Goal: Task Accomplishment & Management: Manage account settings

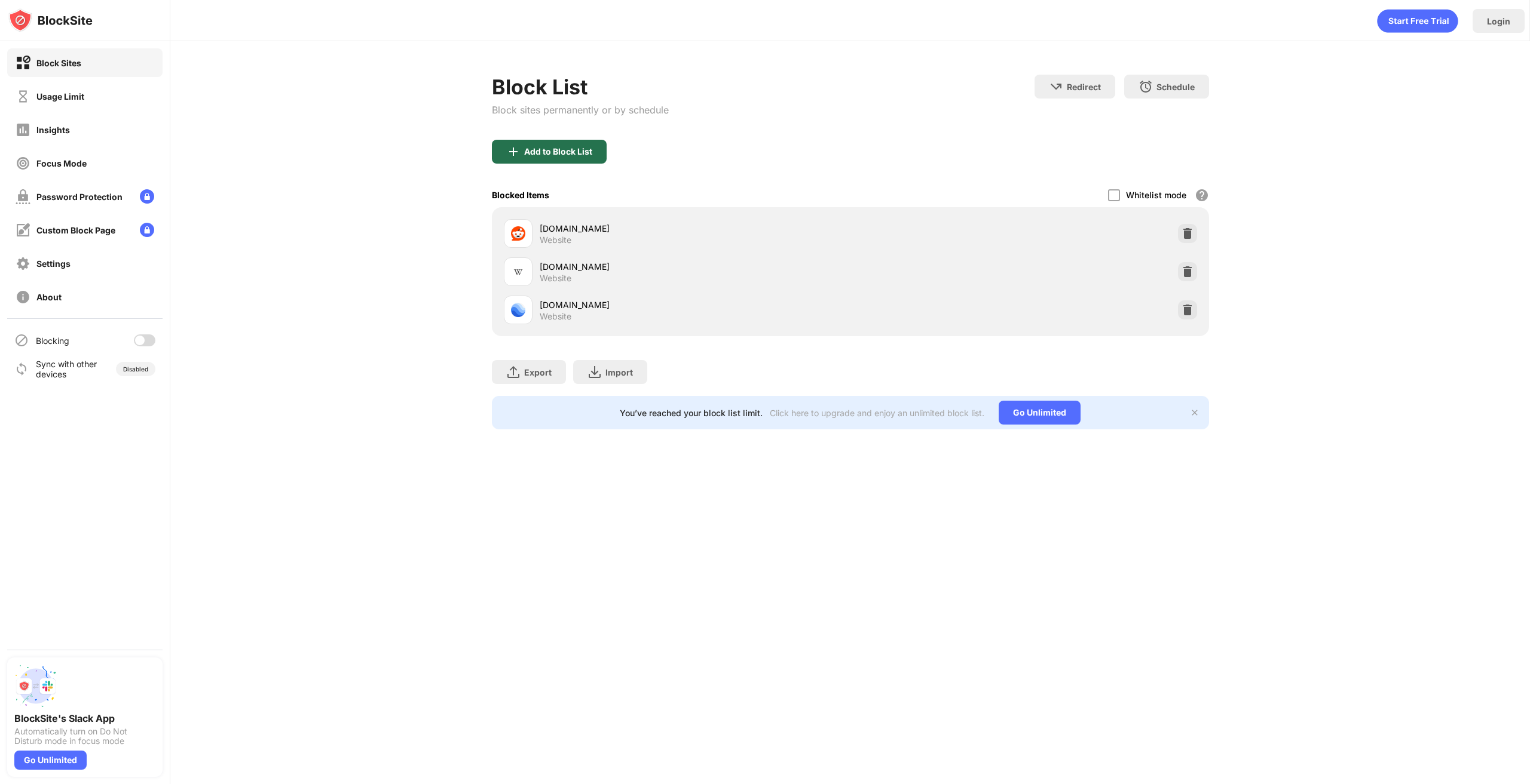
click at [568, 152] on div "Add to Block List" at bounding box center [558, 152] width 68 height 10
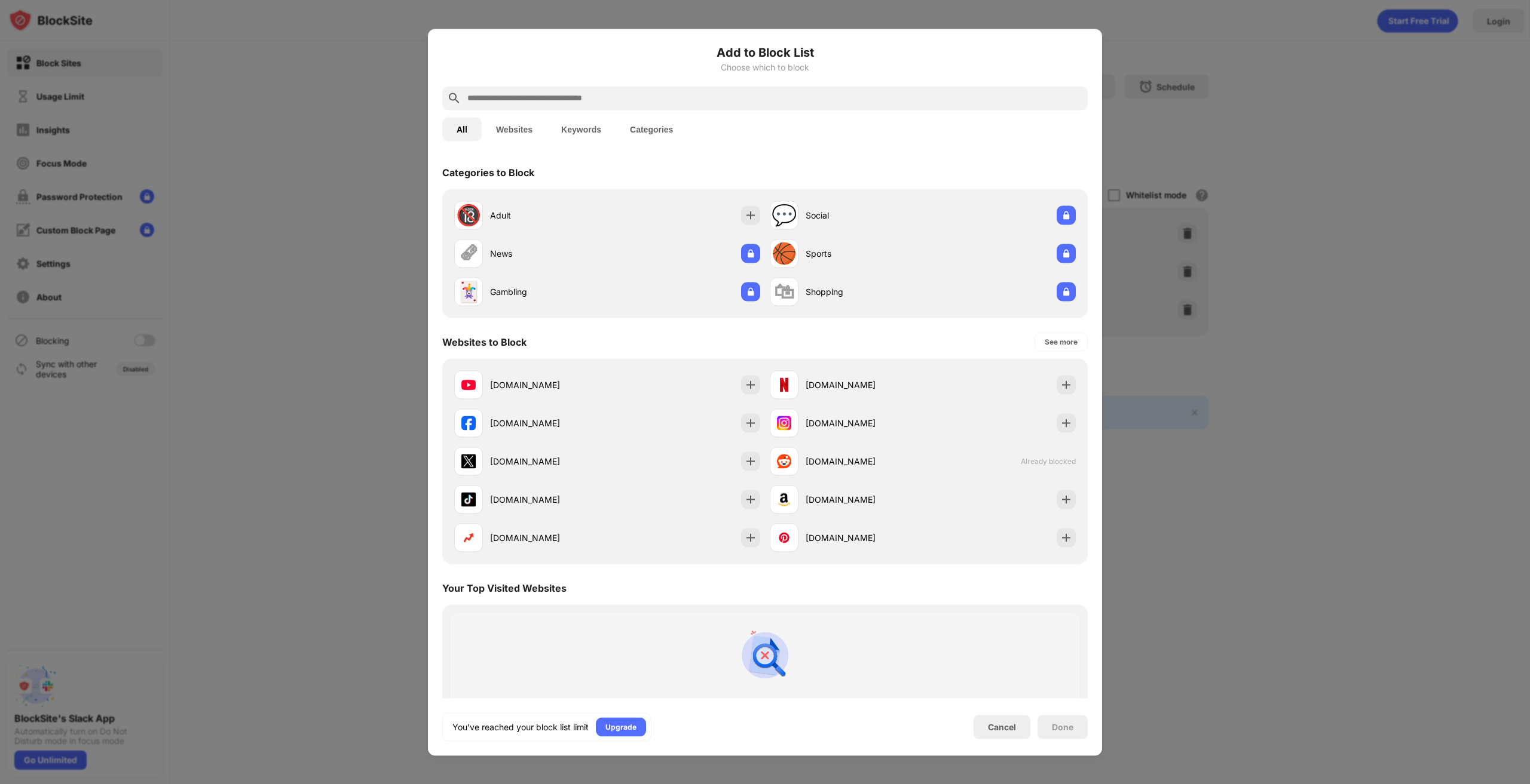
click at [631, 78] on div "Add to Block List Choose which to block" at bounding box center [765, 64] width 646 height 43
click at [933, 408] on div "instagram.com" at bounding box center [923, 423] width 316 height 38
click at [1060, 419] on img at bounding box center [1066, 423] width 12 height 12
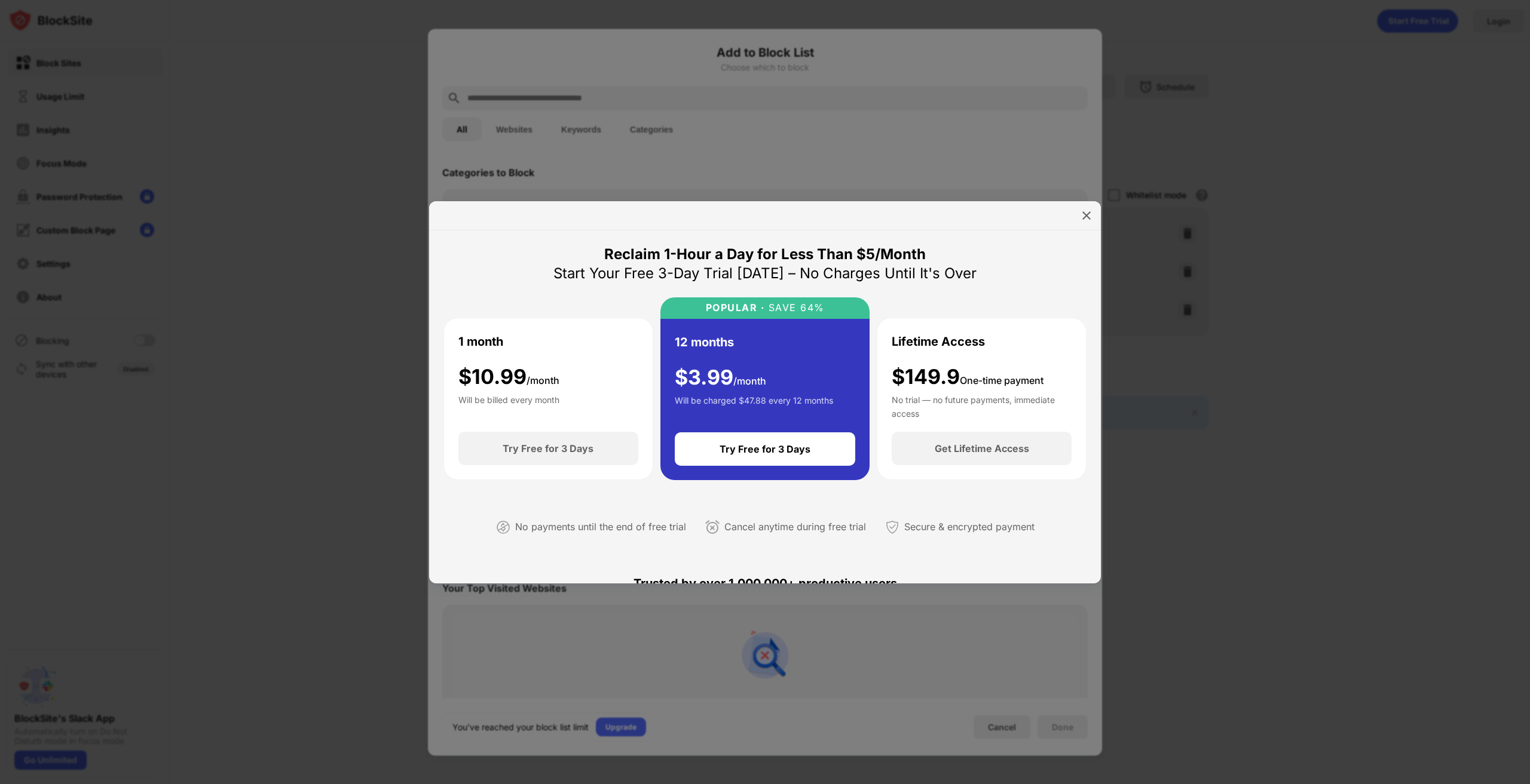
drag, startPoint x: 1084, startPoint y: 203, endPoint x: 1078, endPoint y: 208, distance: 7.8
click at [1079, 205] on div at bounding box center [765, 216] width 672 height 29
click at [1076, 210] on div at bounding box center [765, 216] width 672 height 29
click at [1096, 216] on div at bounding box center [765, 216] width 672 height 29
click at [1083, 210] on img at bounding box center [1087, 216] width 12 height 12
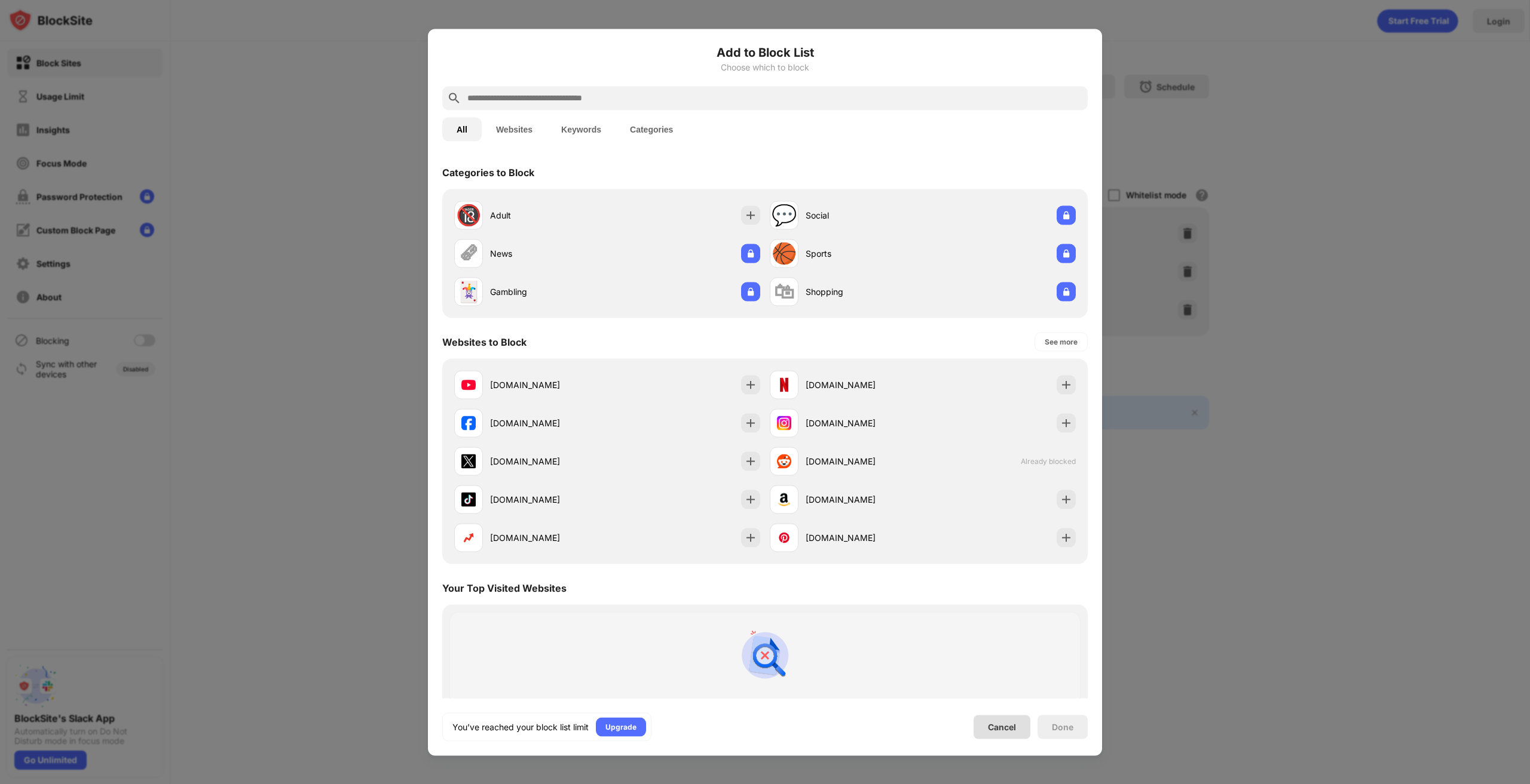
click at [1017, 726] on div "Cancel" at bounding box center [1002, 727] width 57 height 24
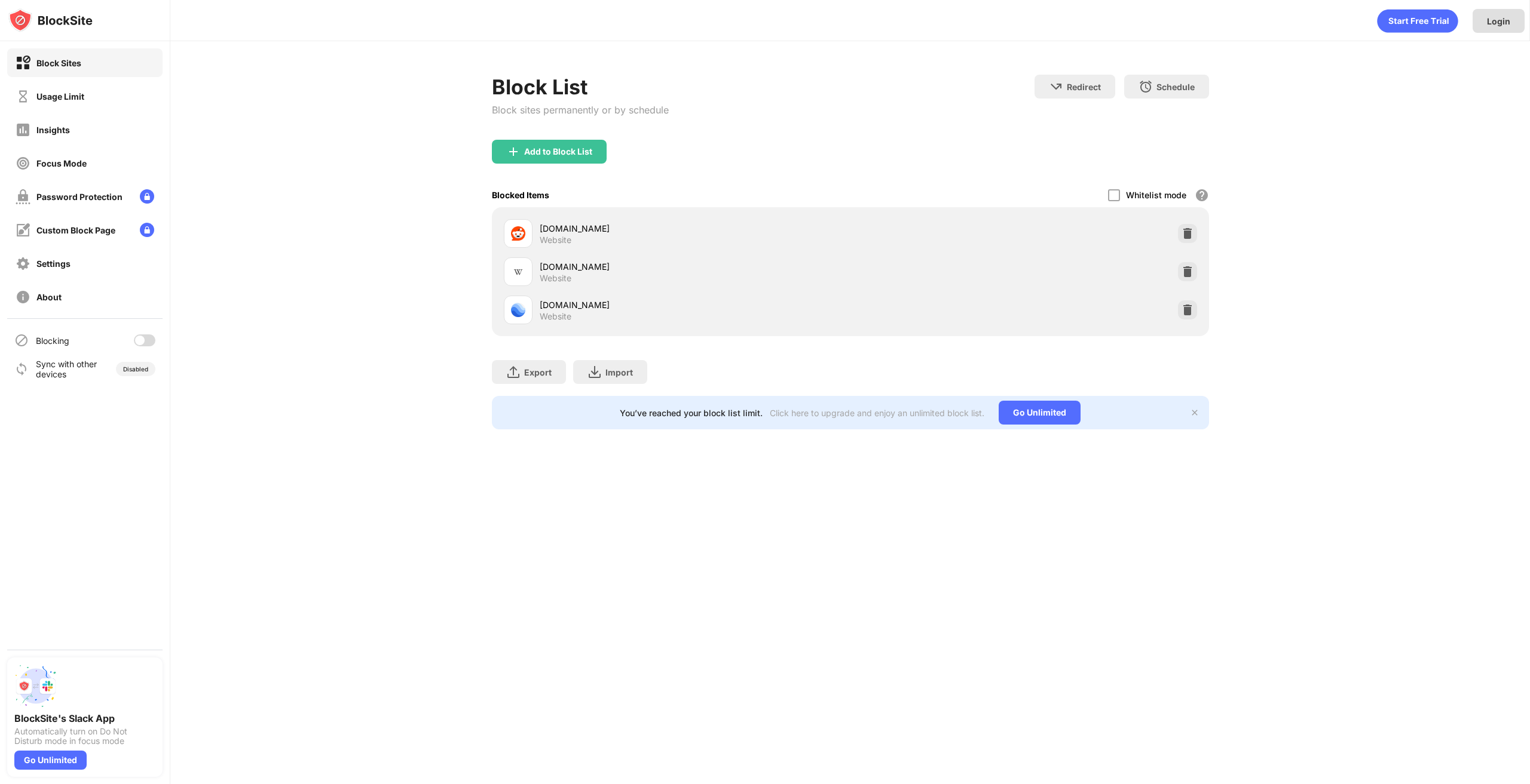
click at [1510, 18] on div "Login" at bounding box center [1499, 20] width 52 height 24
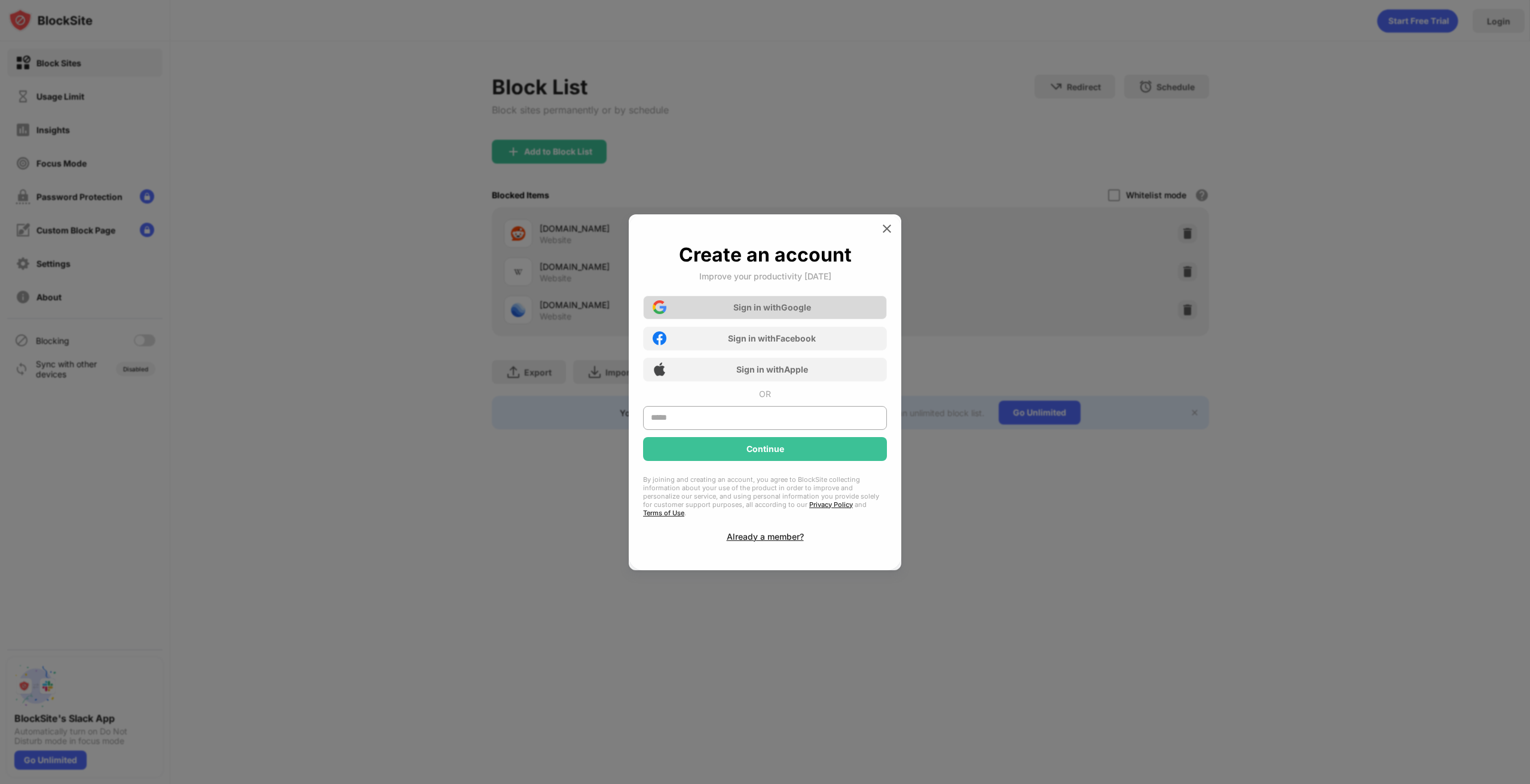
click at [789, 319] on div "Sign in with Google" at bounding box center [765, 307] width 244 height 24
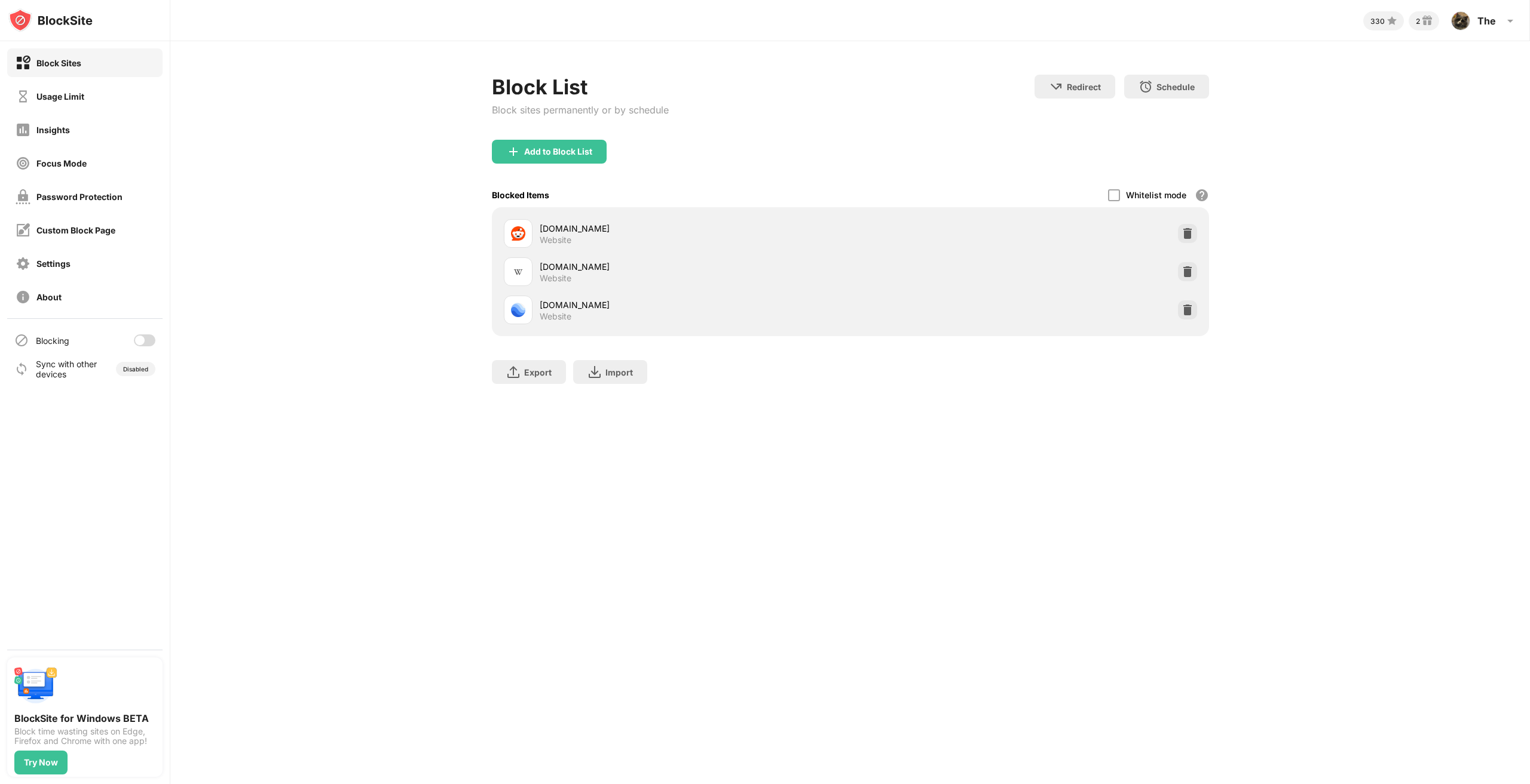
click at [548, 147] on div "Add to Block List" at bounding box center [558, 152] width 68 height 10
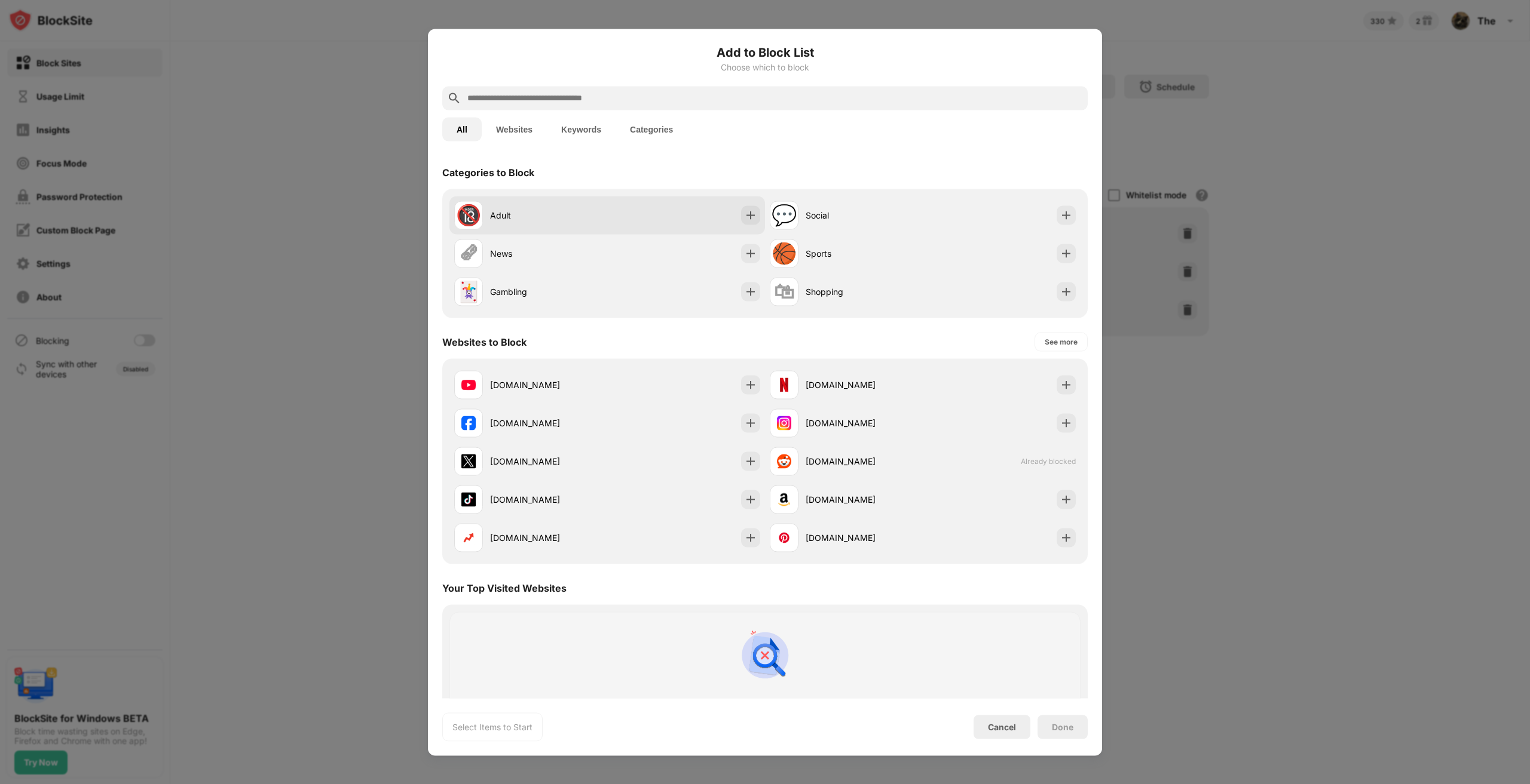
click at [610, 199] on div "🔞 Adult" at bounding box center [608, 215] width 316 height 38
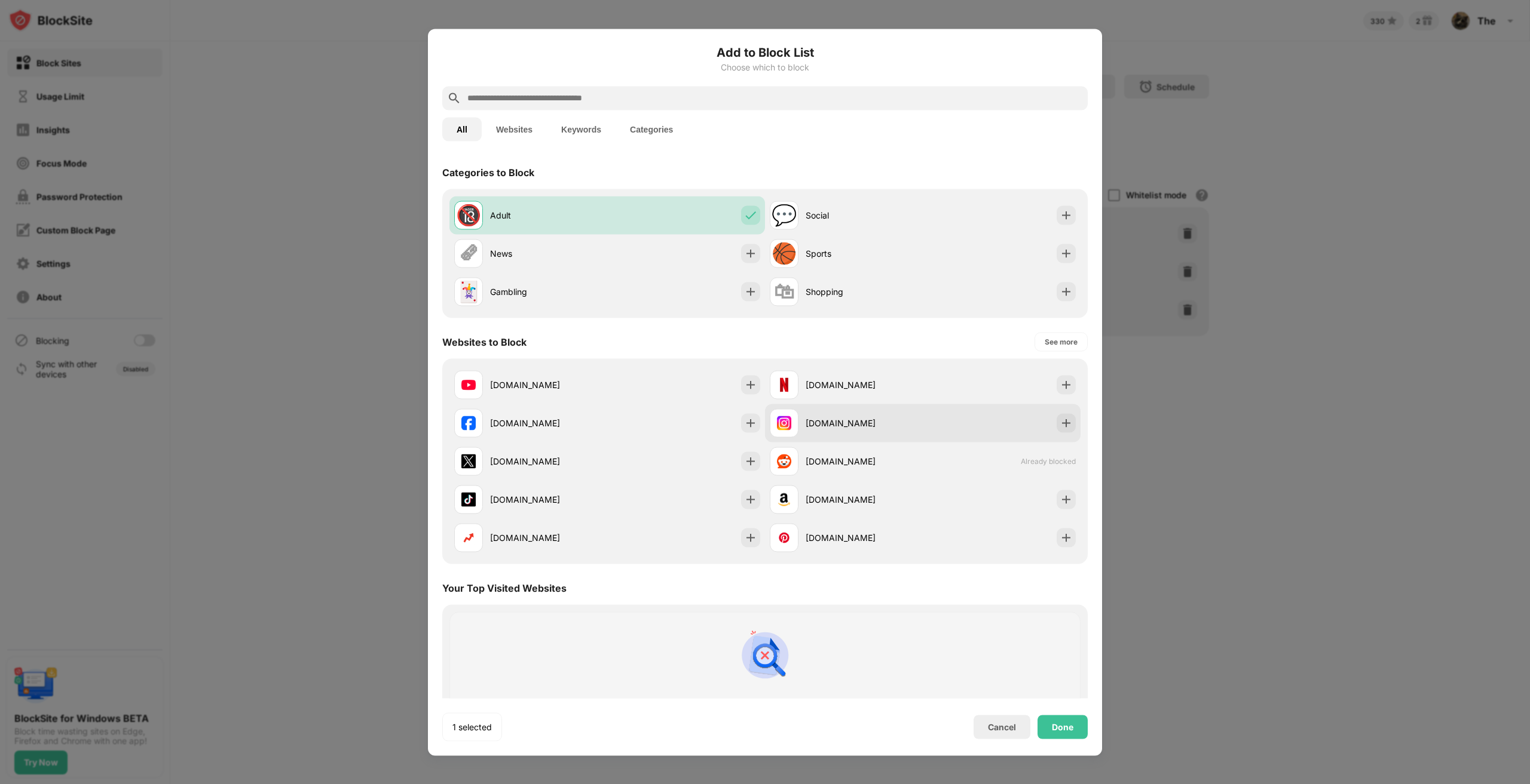
click at [891, 430] on div "instagram.com" at bounding box center [846, 423] width 153 height 29
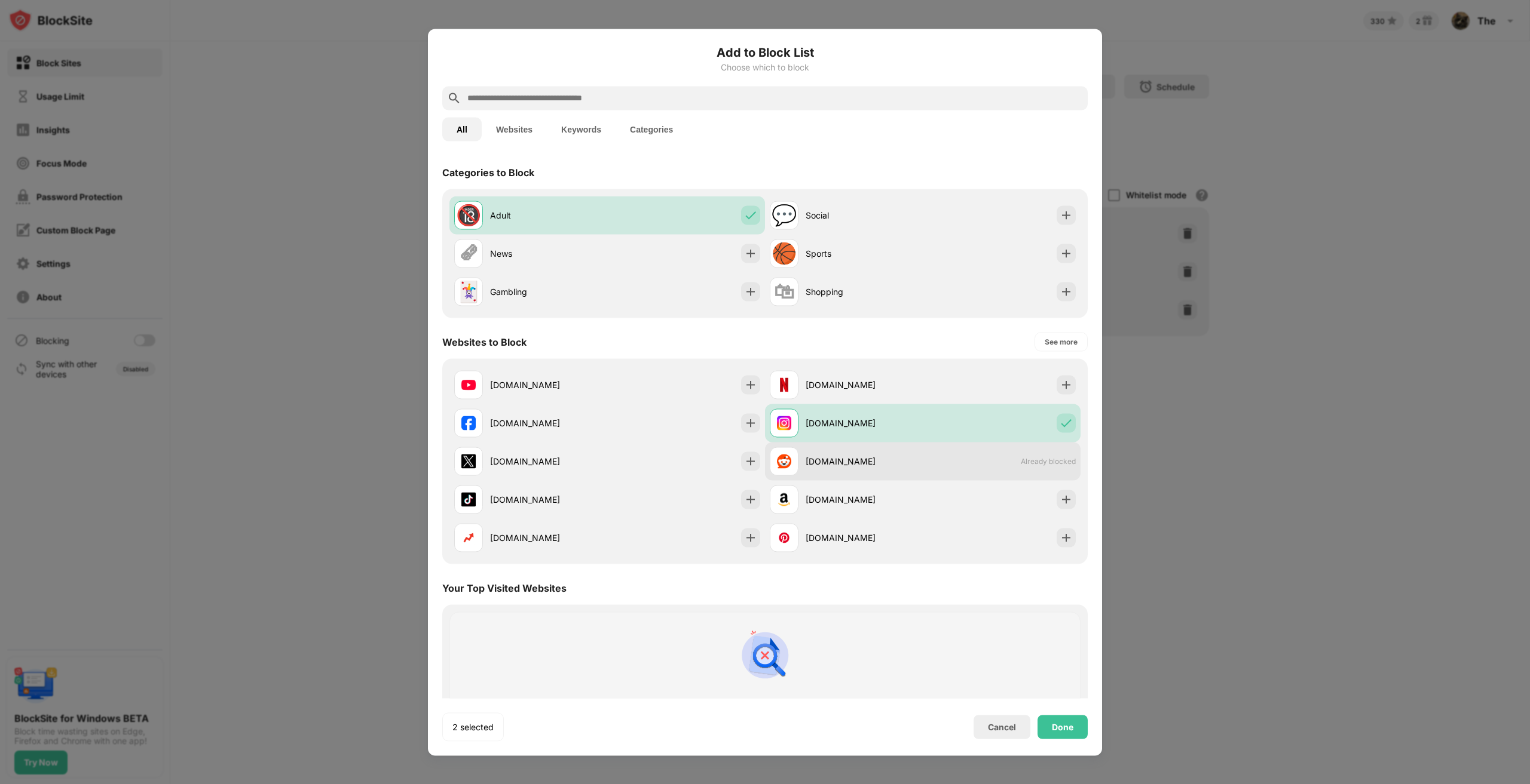
click at [884, 468] on div "reddit.com" at bounding box center [863, 461] width 117 height 12
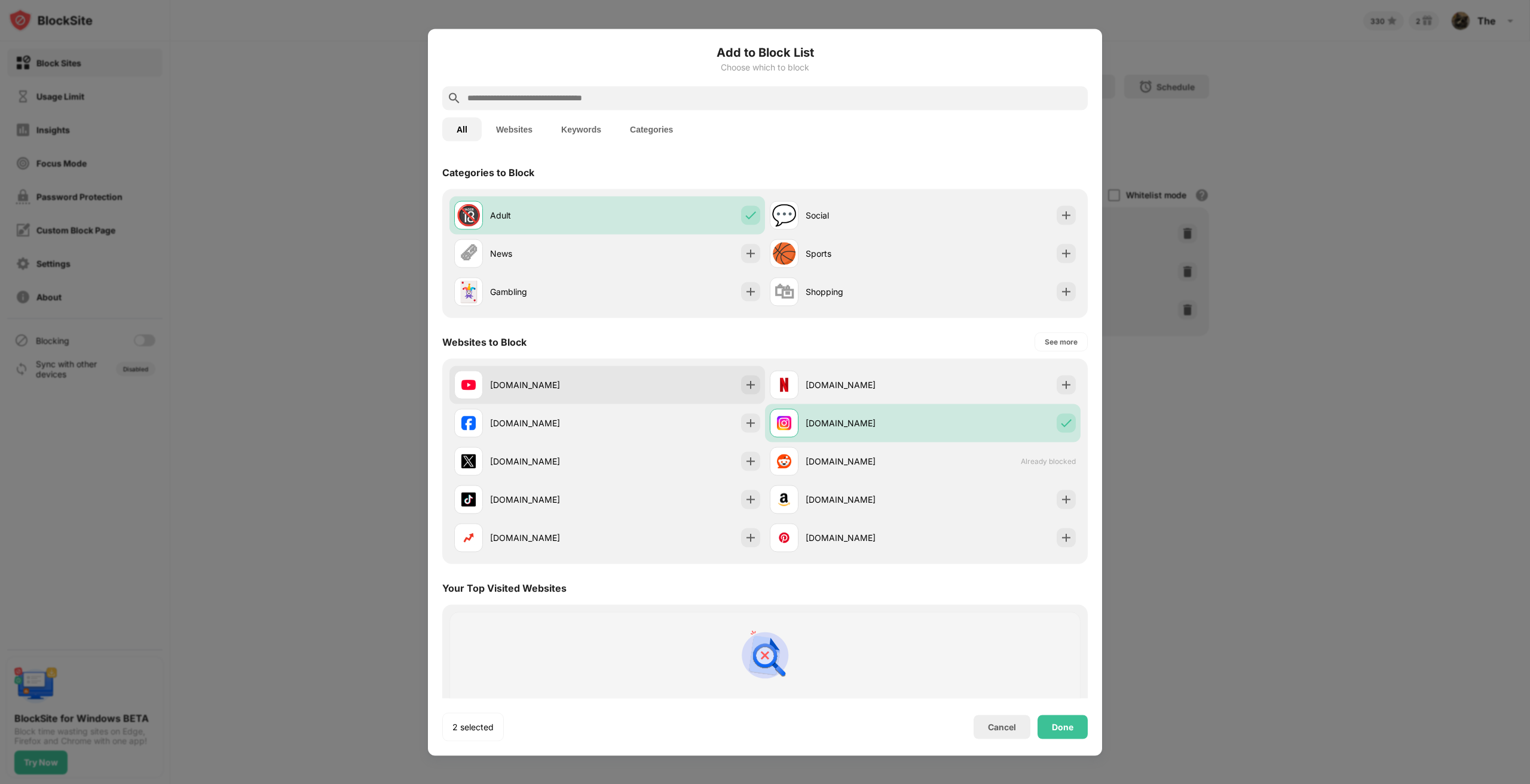
click at [610, 377] on div "youtube.com" at bounding box center [608, 385] width 316 height 38
click at [1064, 734] on div "Done" at bounding box center [1062, 727] width 50 height 24
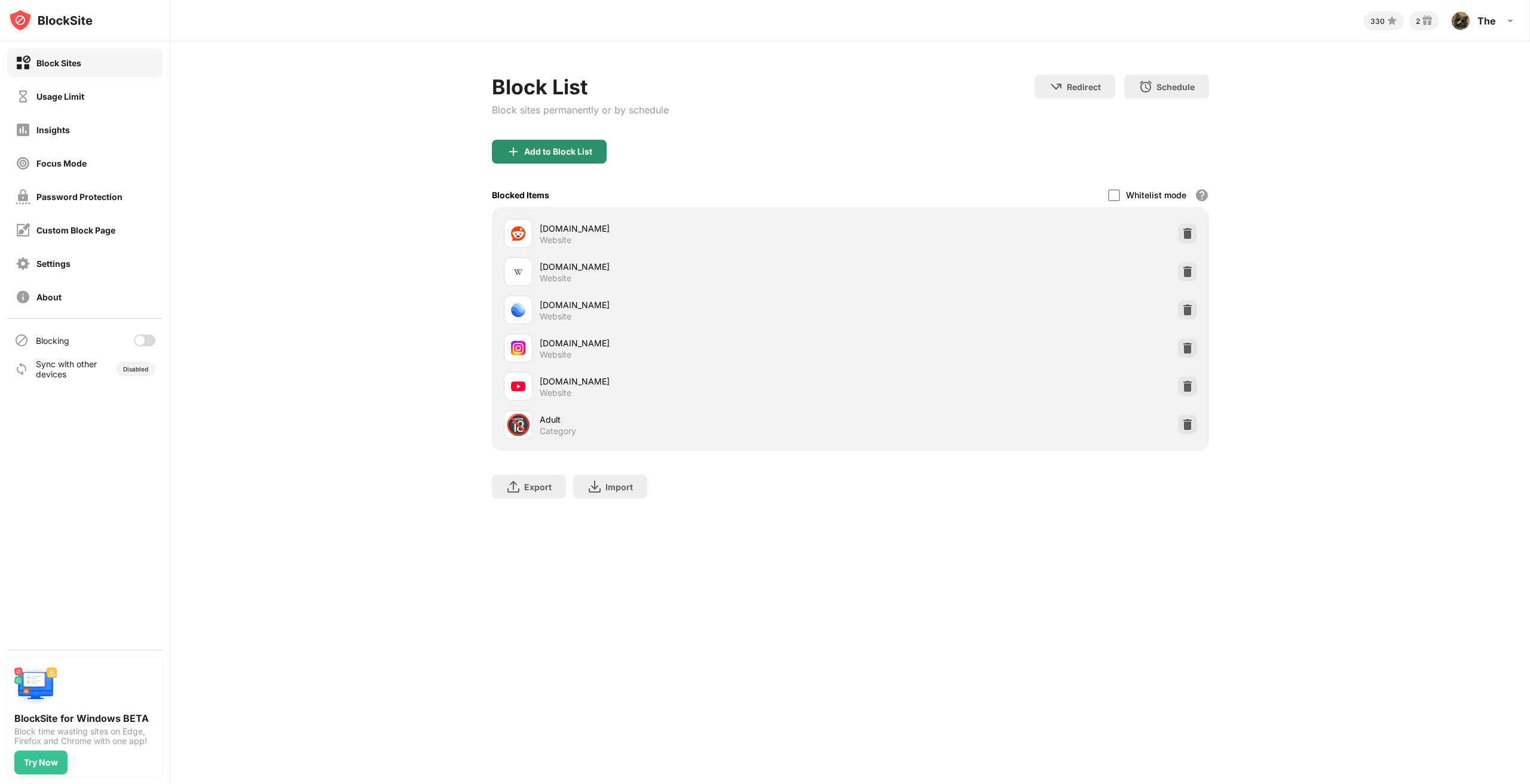
click at [571, 156] on div "Add to Block List" at bounding box center [549, 151] width 115 height 24
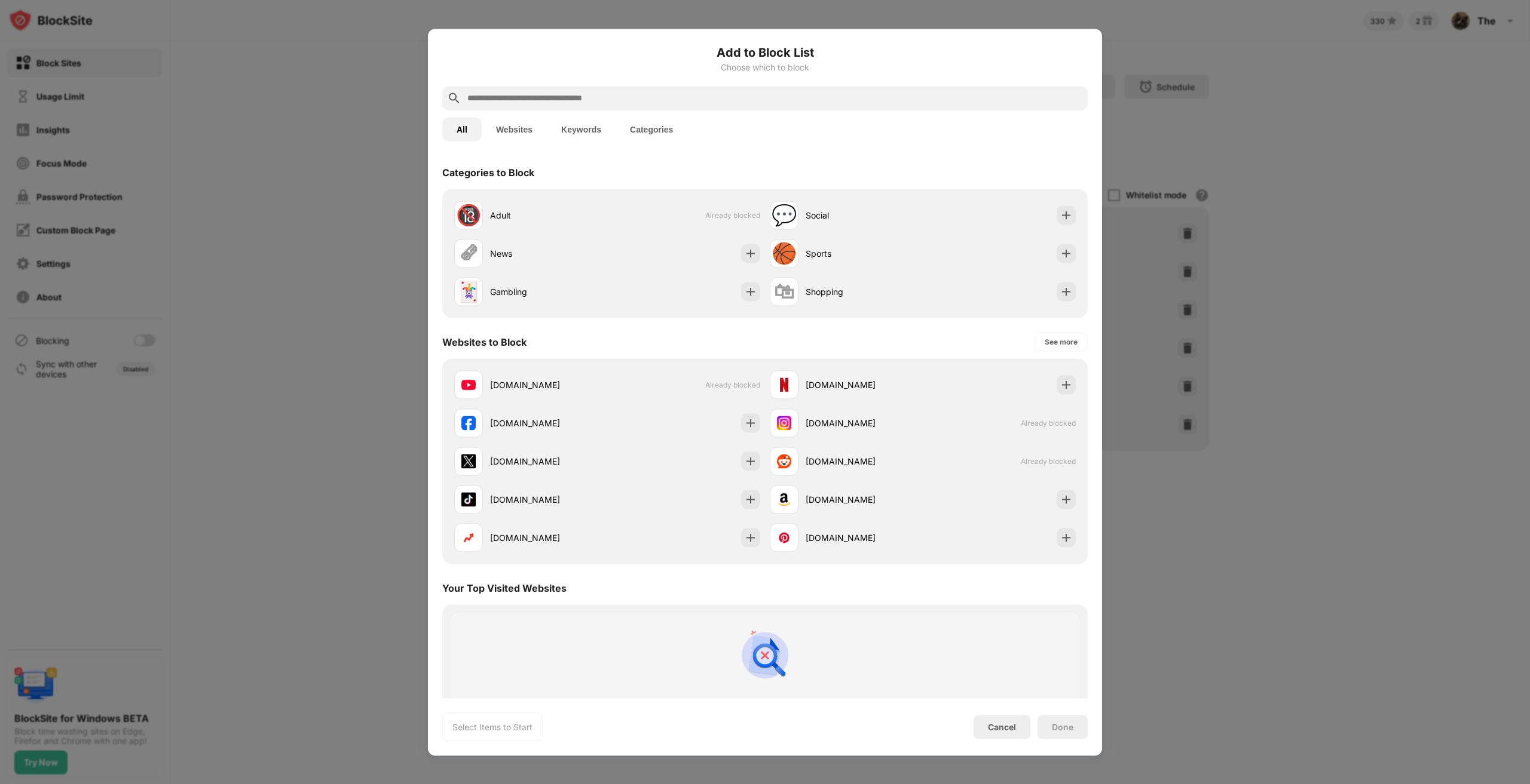
click at [606, 85] on div "Add to Block List Choose which to block" at bounding box center [765, 64] width 646 height 43
click at [575, 99] on input "text" at bounding box center [774, 98] width 617 height 14
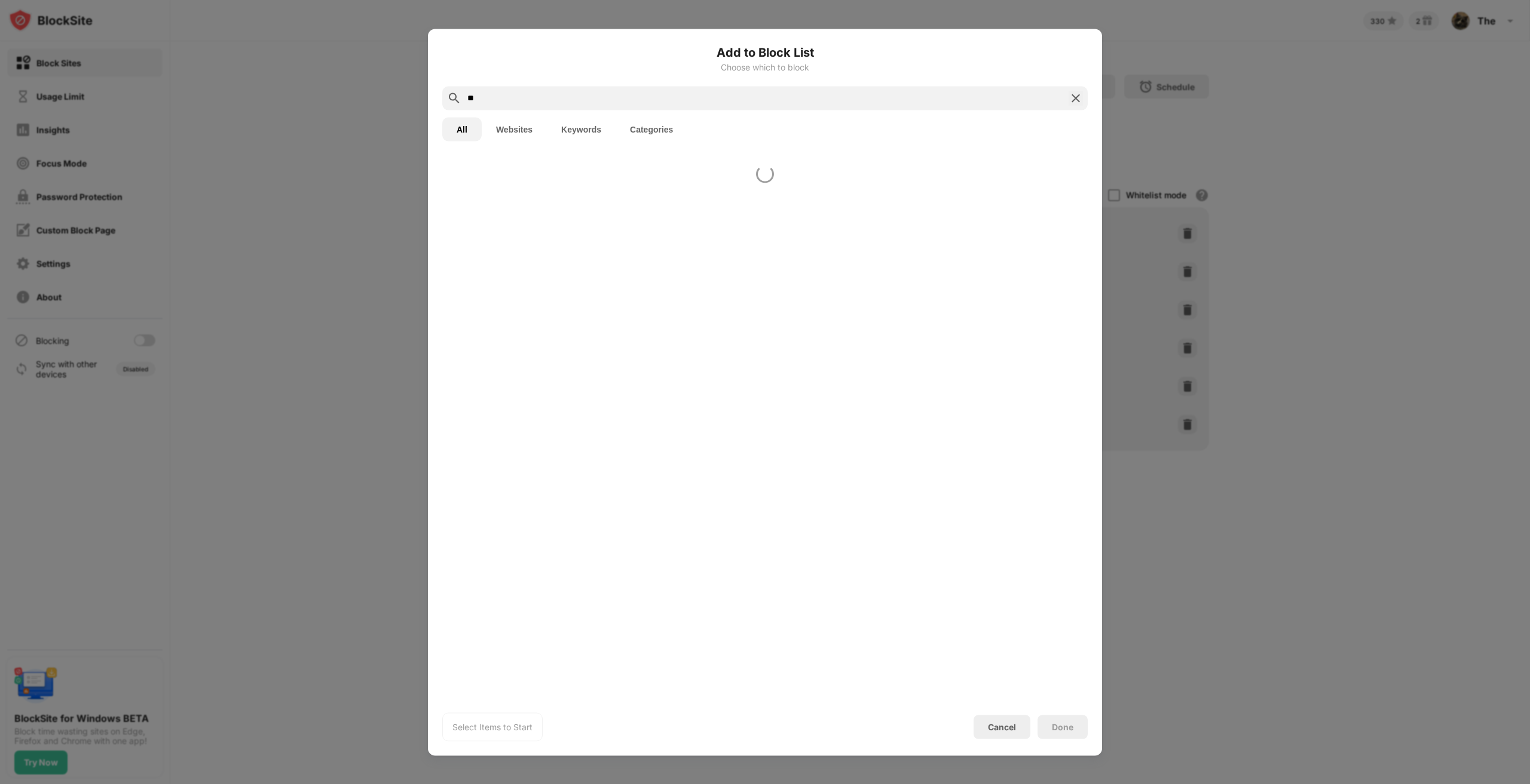
type input "*"
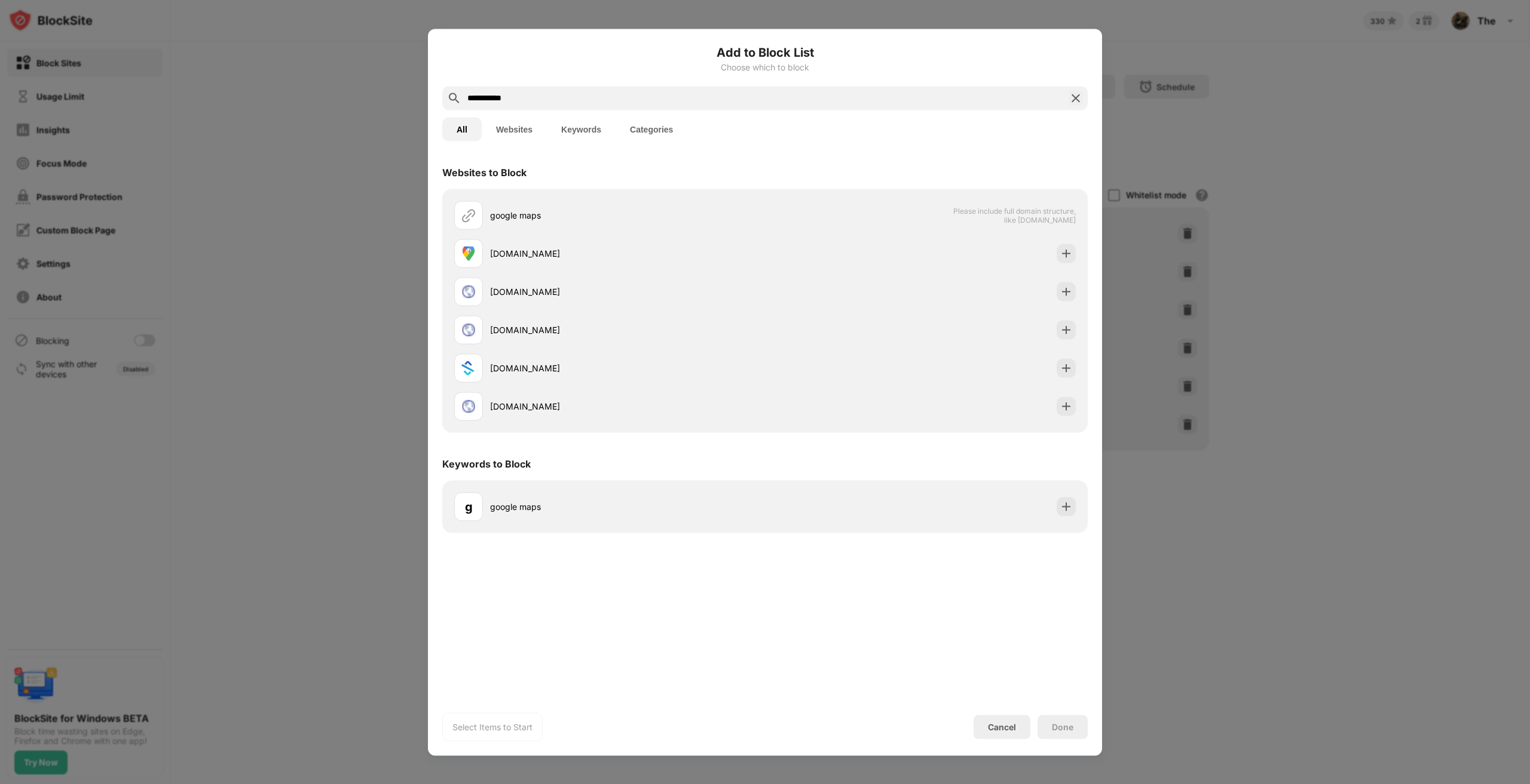
drag, startPoint x: 551, startPoint y: 97, endPoint x: 496, endPoint y: 94, distance: 55.1
click at [496, 94] on input "**********" at bounding box center [765, 98] width 598 height 14
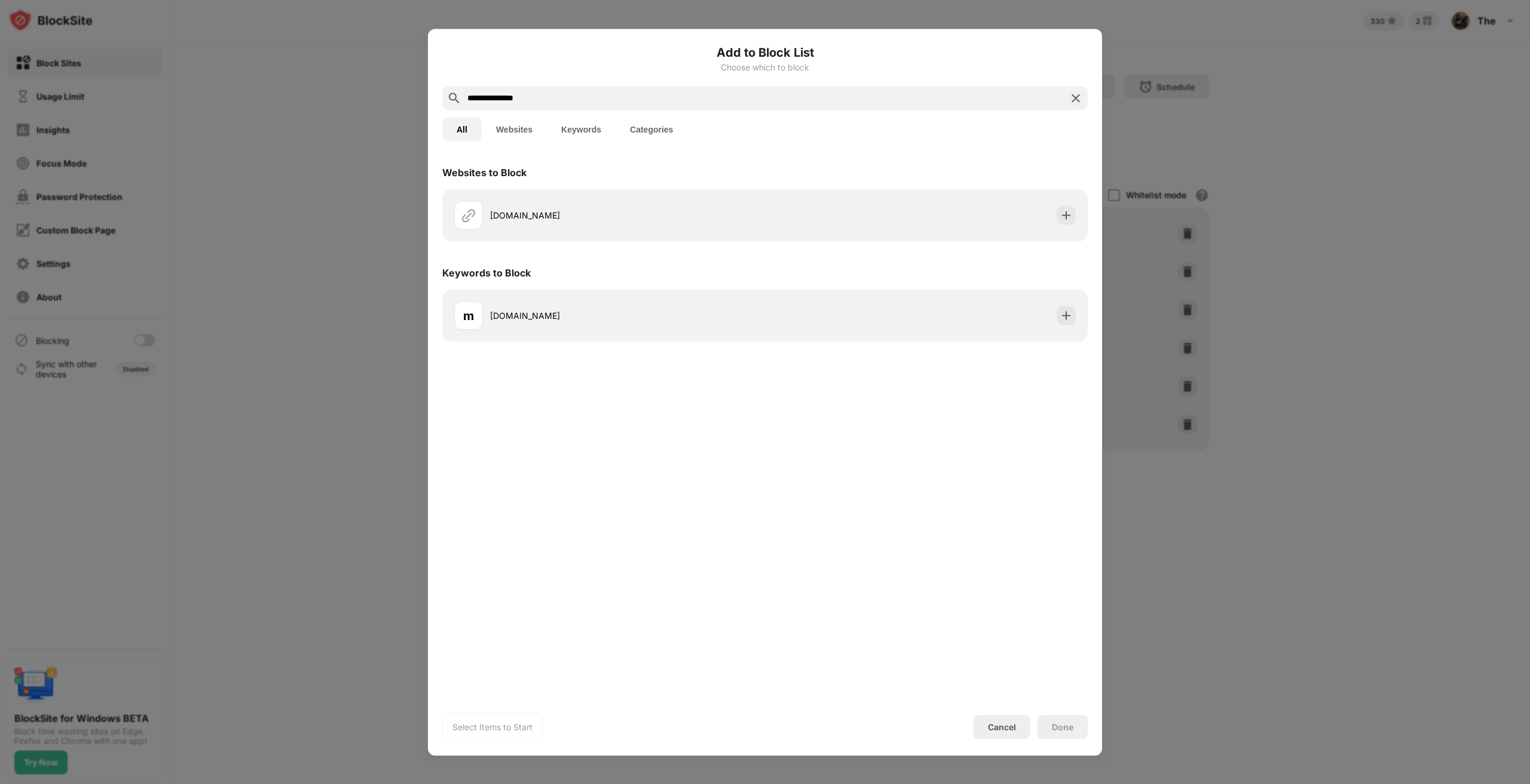
drag, startPoint x: 545, startPoint y: 92, endPoint x: 456, endPoint y: 109, distance: 90.6
click at [456, 112] on div "**********" at bounding box center [765, 392] width 646 height 698
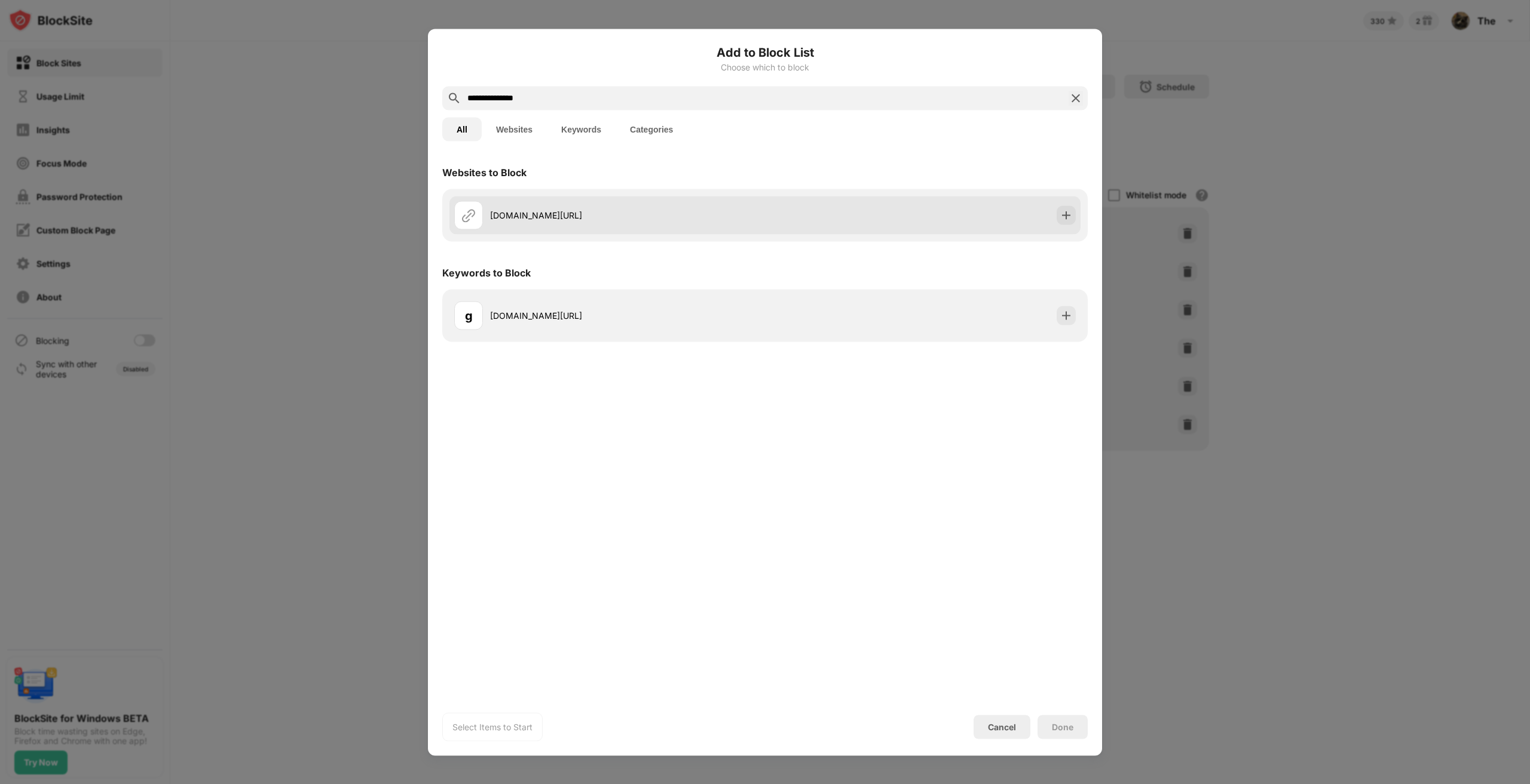
type input "**********"
click at [636, 206] on div "google.com/maps" at bounding box center [610, 215] width 311 height 29
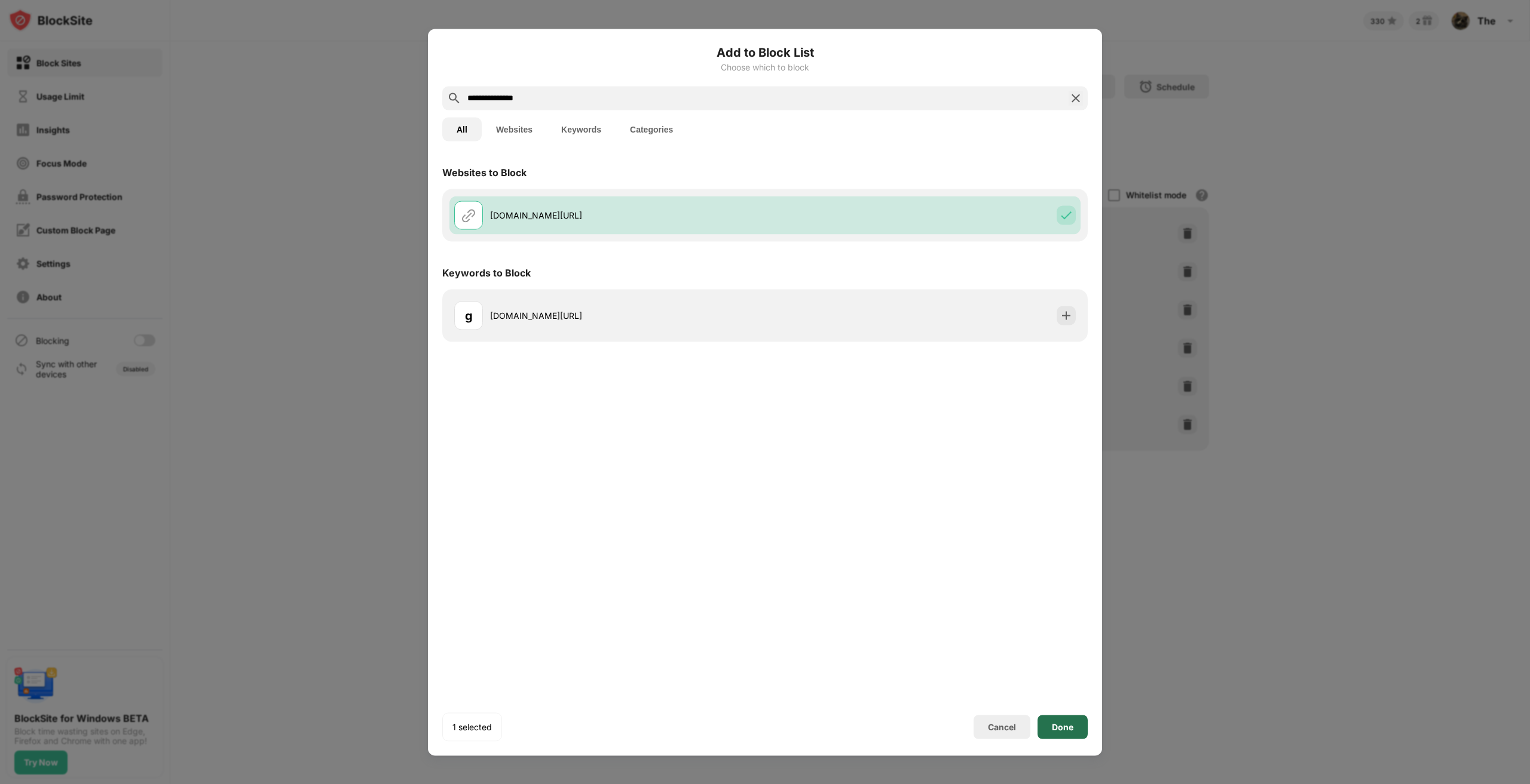
click at [1064, 719] on div "Done" at bounding box center [1062, 727] width 50 height 24
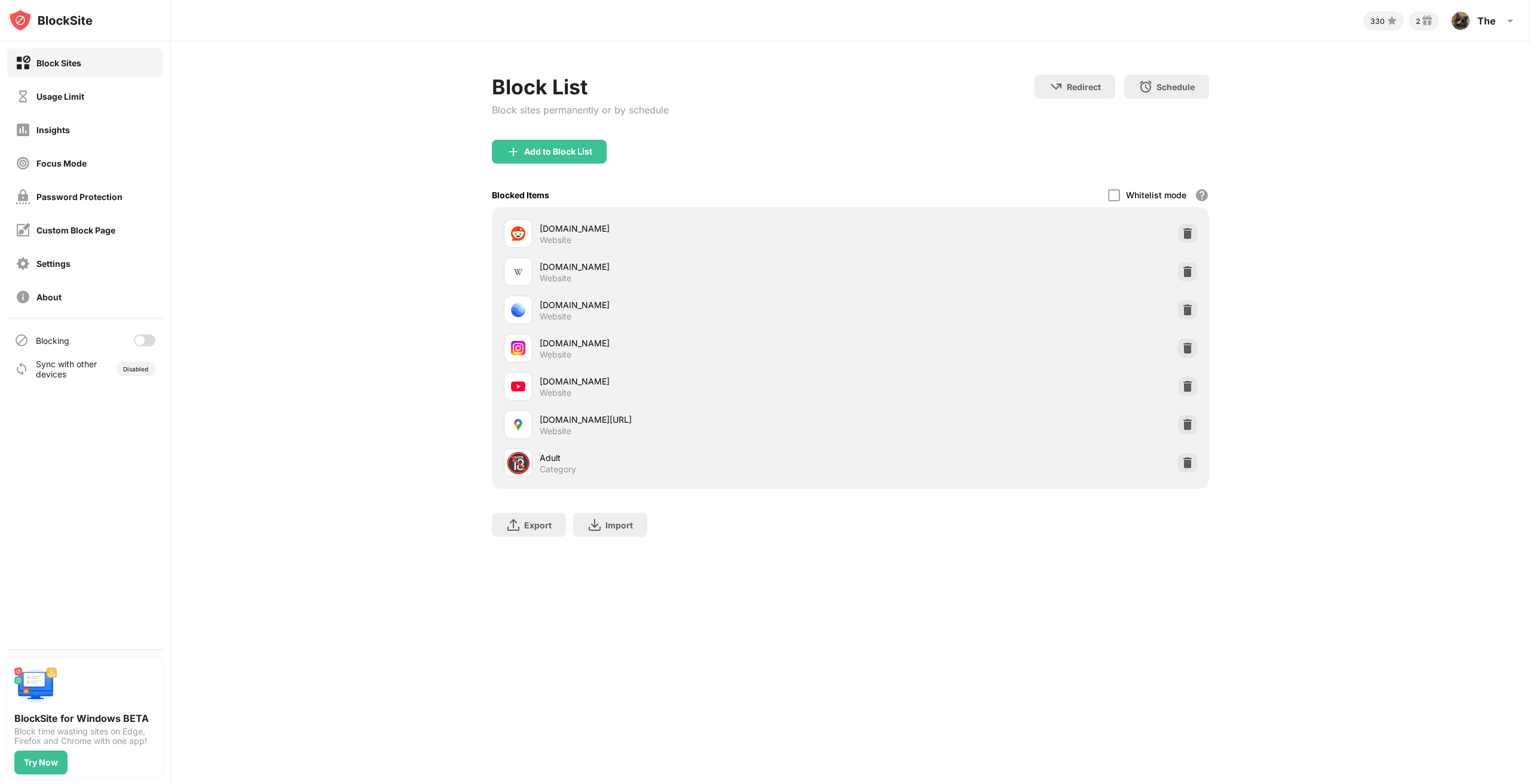
click at [147, 338] on div at bounding box center [145, 340] width 22 height 12
